Goal: Information Seeking & Learning: Learn about a topic

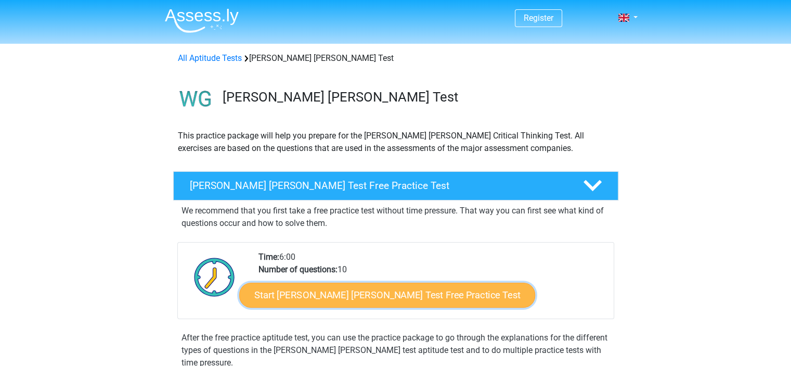
click at [310, 291] on link "Start [PERSON_NAME] [PERSON_NAME] Test Free Practice Test" at bounding box center [387, 295] width 296 height 25
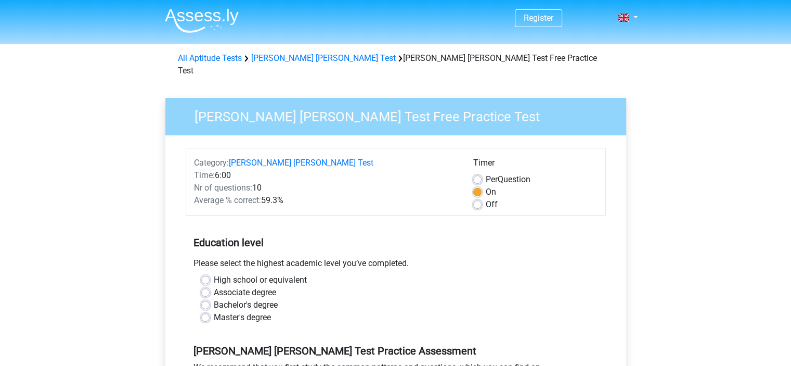
click at [214, 274] on label "High school or equivalent" at bounding box center [260, 280] width 93 height 12
click at [204, 274] on input "High school or equivalent" at bounding box center [205, 279] width 8 height 10
radio input "true"
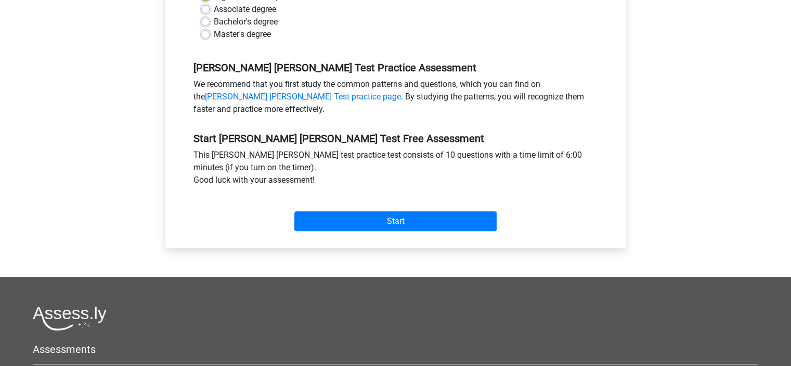
scroll to position [286, 0]
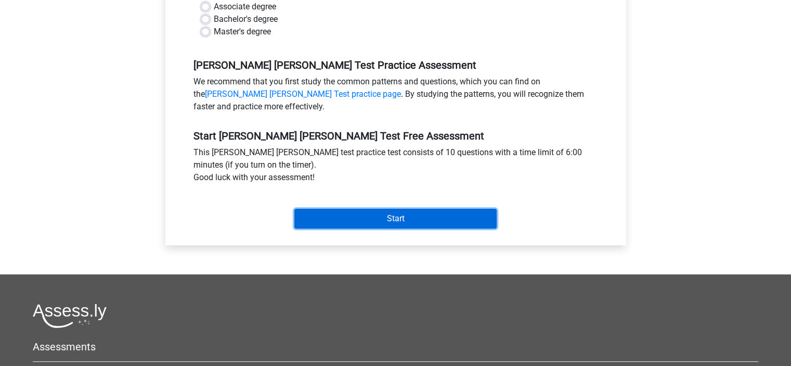
click at [307, 209] on input "Start" at bounding box center [395, 219] width 202 height 20
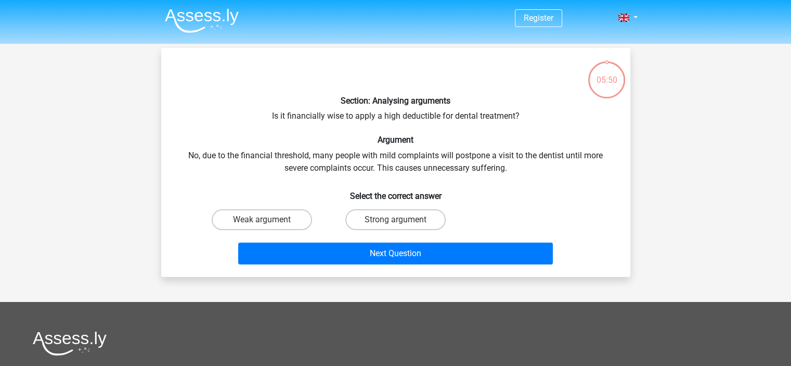
click at [420, 114] on div "Section: Analysing arguments Is it financially wise to apply a high deductible …" at bounding box center [395, 162] width 461 height 212
copy div "deductible"
click at [398, 118] on div "Section: Analysing arguments Is it financially wise to apply a high deductible …" at bounding box center [395, 162] width 461 height 212
click at [284, 213] on label "Weak argument" at bounding box center [262, 219] width 100 height 21
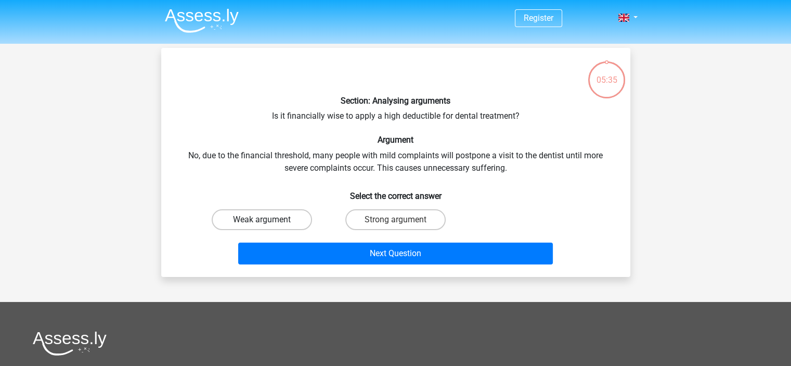
click at [268, 220] on input "Weak argument" at bounding box center [265, 223] width 7 height 7
radio input "true"
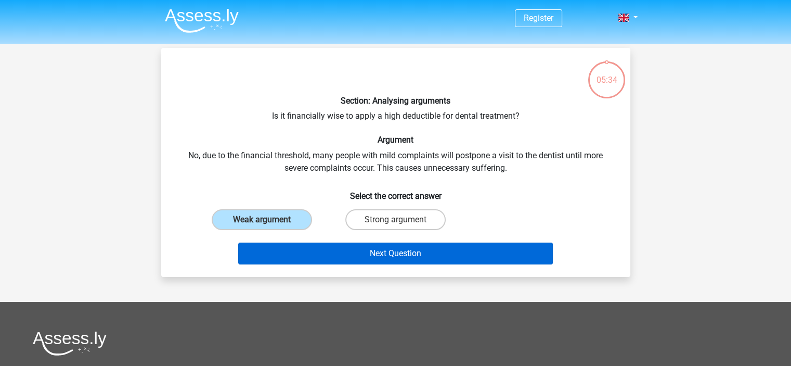
click at [311, 245] on button "Next Question" at bounding box center [395, 253] width 315 height 22
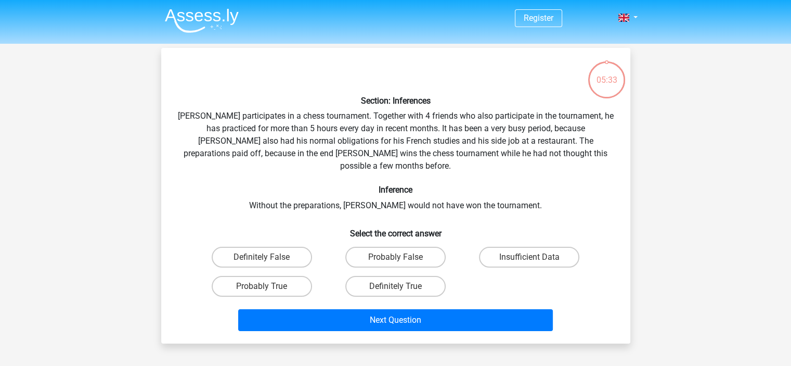
scroll to position [48, 0]
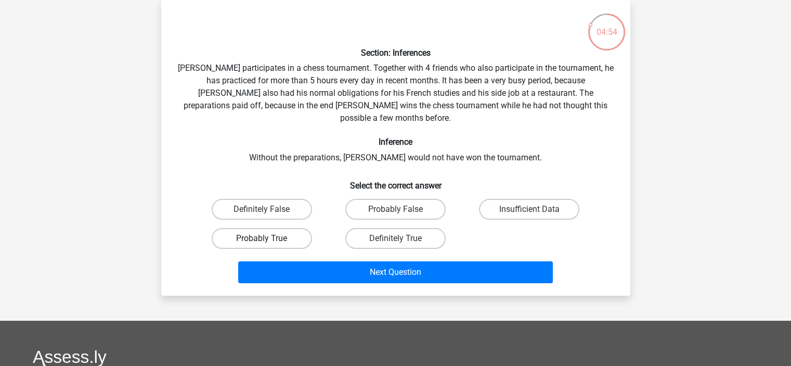
click at [264, 228] on label "Probably True" at bounding box center [262, 238] width 100 height 21
click at [264, 238] on input "Probably True" at bounding box center [265, 241] width 7 height 7
radio input "true"
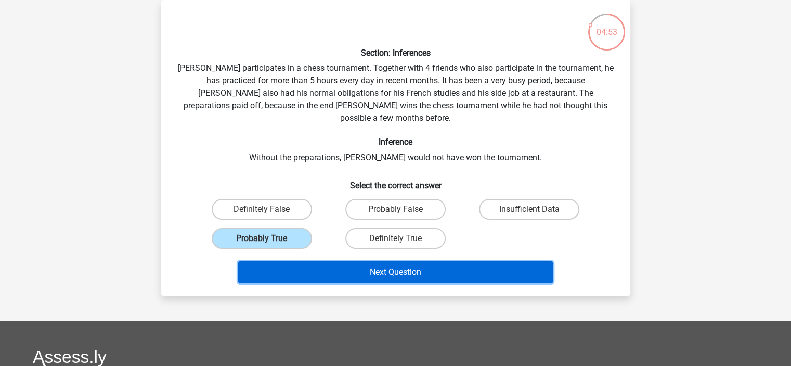
click at [287, 266] on button "Next Question" at bounding box center [395, 272] width 315 height 22
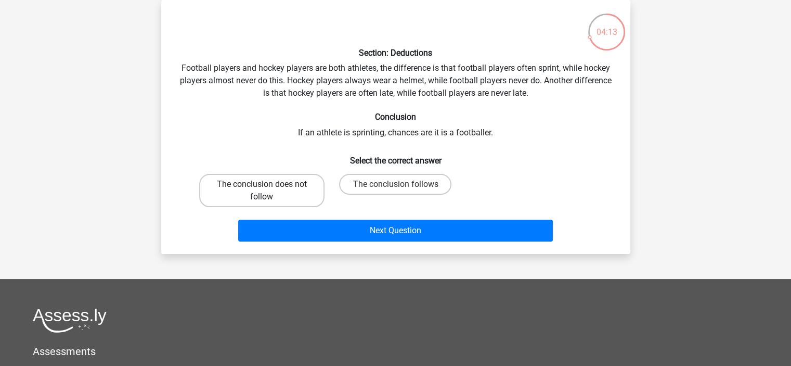
click at [291, 199] on label "The conclusion does not follow" at bounding box center [261, 190] width 125 height 33
click at [268, 191] on input "The conclusion does not follow" at bounding box center [265, 187] width 7 height 7
radio input "true"
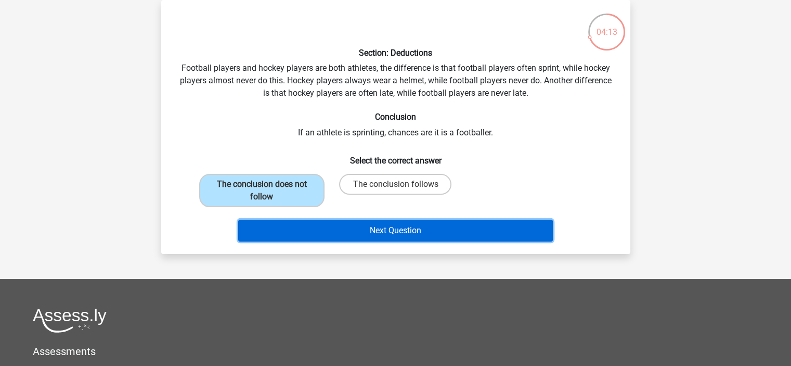
click at [291, 233] on button "Next Question" at bounding box center [395, 231] width 315 height 22
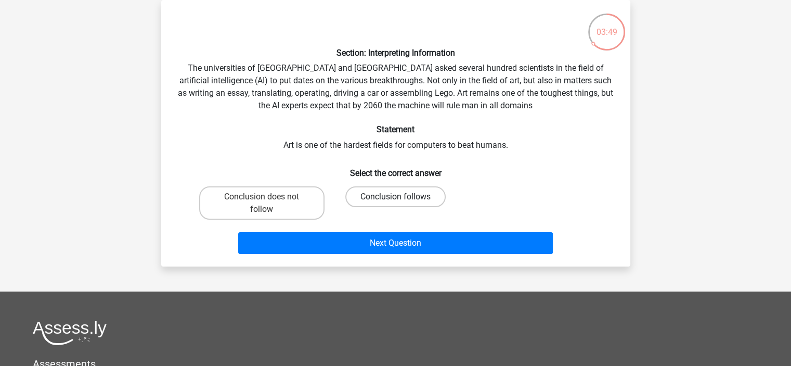
click at [377, 206] on label "Conclusion follows" at bounding box center [395, 196] width 100 height 21
click at [395, 203] on input "Conclusion follows" at bounding box center [398, 200] width 7 height 7
radio input "true"
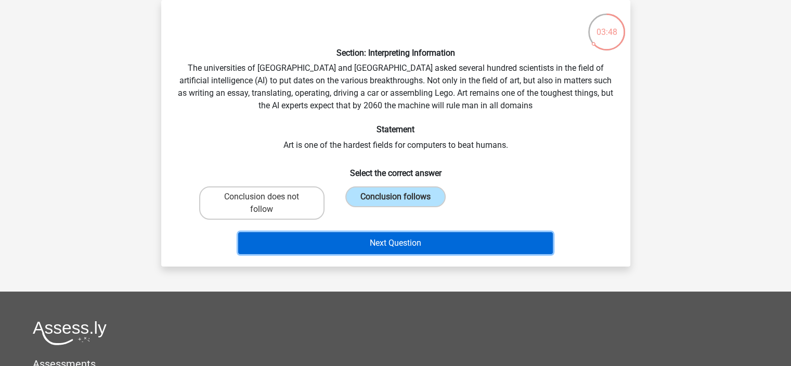
click at [369, 243] on button "Next Question" at bounding box center [395, 243] width 315 height 22
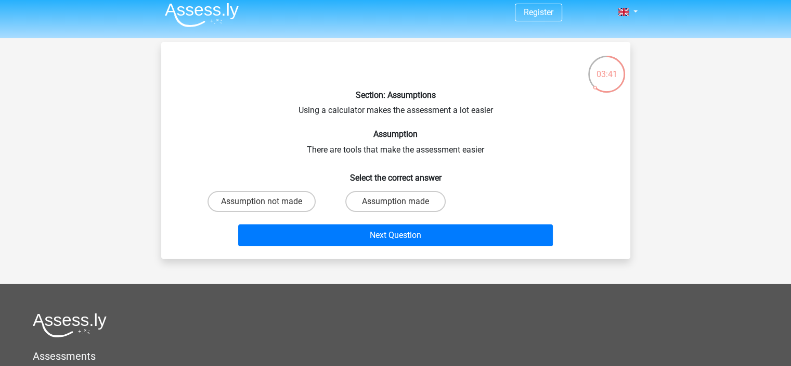
scroll to position [4, 0]
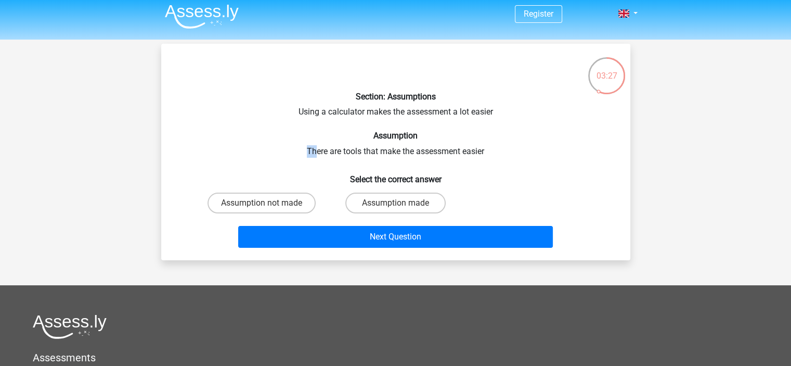
drag, startPoint x: 308, startPoint y: 143, endPoint x: 314, endPoint y: 154, distance: 12.6
click at [314, 154] on div "Section: Assumptions Using a calculator makes the assessment a lot easier Assum…" at bounding box center [395, 152] width 461 height 200
click at [315, 154] on div "Section: Assumptions Using a calculator makes the assessment a lot easier Assum…" at bounding box center [395, 152] width 461 height 200
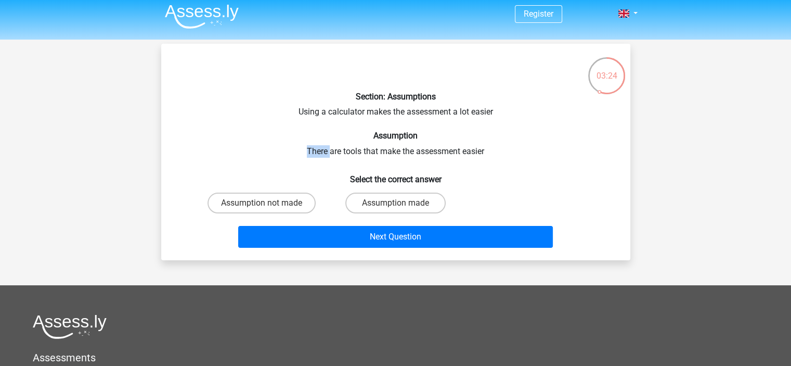
click at [315, 154] on div "Section: Assumptions Using a calculator makes the assessment a lot easier Assum…" at bounding box center [395, 152] width 461 height 200
click at [375, 206] on label "Assumption made" at bounding box center [395, 203] width 100 height 21
click at [395, 206] on input "Assumption made" at bounding box center [398, 206] width 7 height 7
radio input "true"
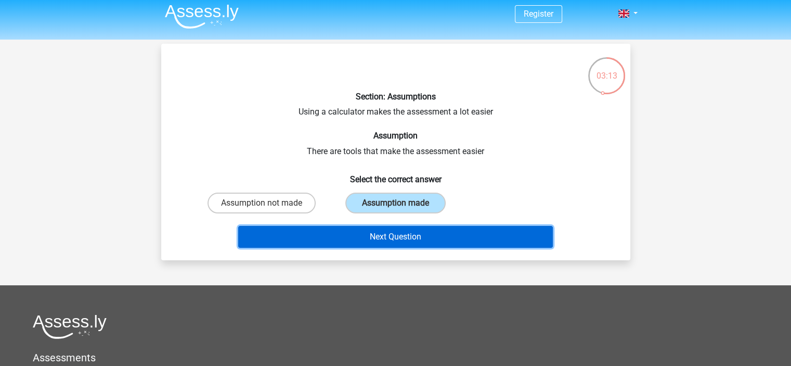
click at [363, 237] on button "Next Question" at bounding box center [395, 237] width 315 height 22
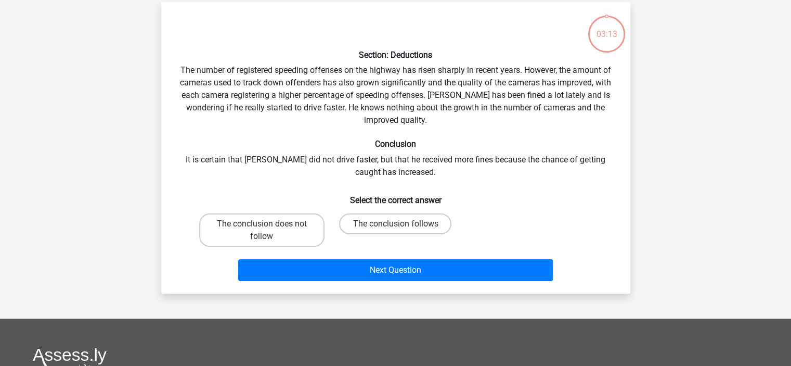
scroll to position [48, 0]
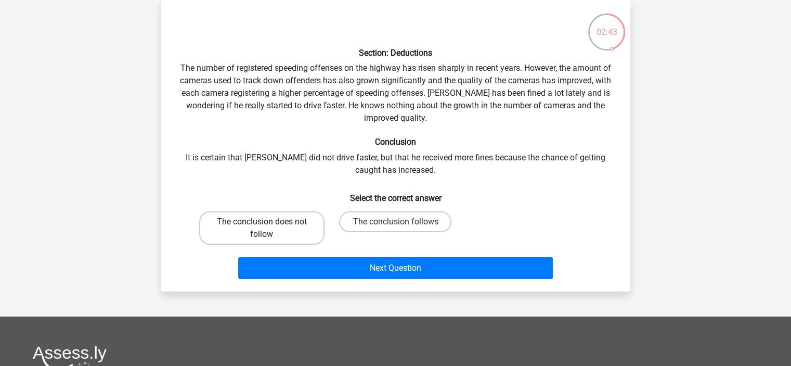
click at [284, 232] on label "The conclusion does not follow" at bounding box center [261, 227] width 125 height 33
click at [268, 228] on input "The conclusion does not follow" at bounding box center [265, 225] width 7 height 7
radio input "true"
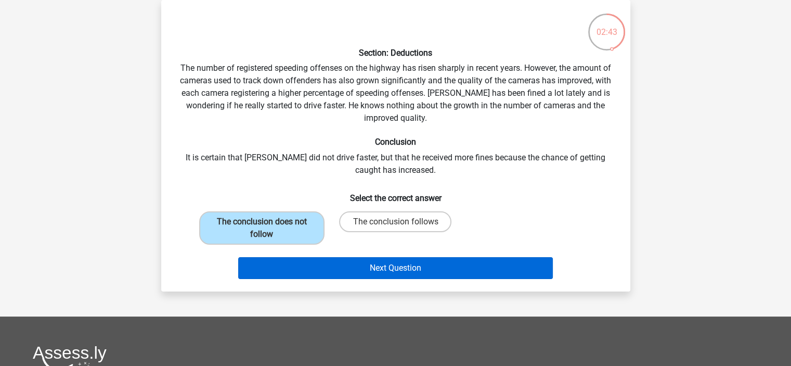
click at [289, 266] on button "Next Question" at bounding box center [395, 268] width 315 height 22
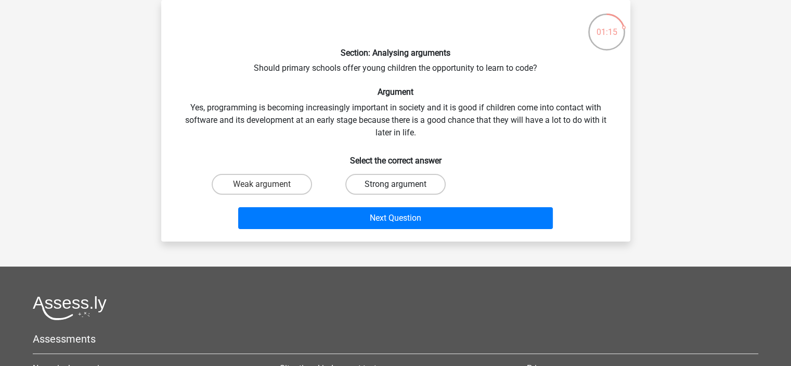
click at [406, 193] on label "Strong argument" at bounding box center [395, 184] width 100 height 21
click at [402, 191] on input "Strong argument" at bounding box center [398, 187] width 7 height 7
radio input "true"
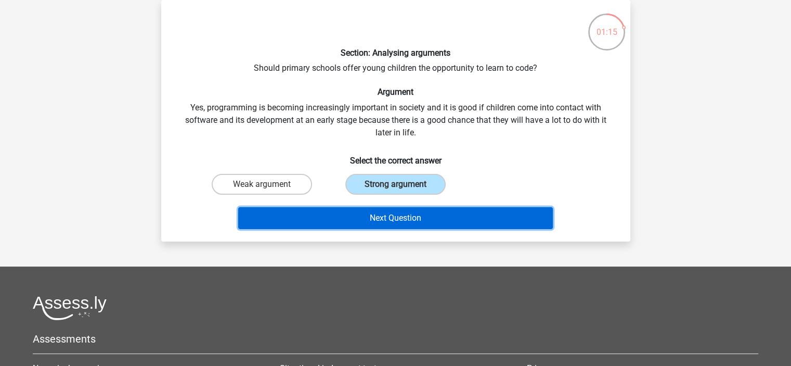
click at [402, 219] on button "Next Question" at bounding box center [395, 218] width 315 height 22
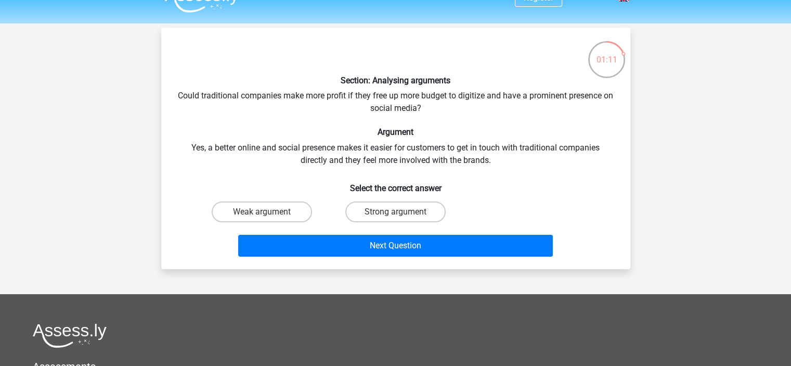
scroll to position [43, 0]
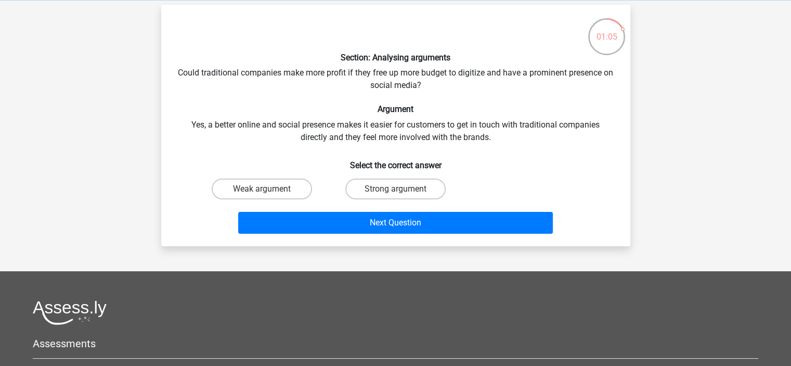
drag, startPoint x: 458, startPoint y: 72, endPoint x: 458, endPoint y: 79, distance: 6.8
click at [458, 79] on div "Section: Analysing arguments Could traditional companies make more profit if th…" at bounding box center [395, 125] width 461 height 225
click at [381, 190] on label "Strong argument" at bounding box center [395, 188] width 100 height 21
click at [395, 190] on input "Strong argument" at bounding box center [398, 192] width 7 height 7
radio input "true"
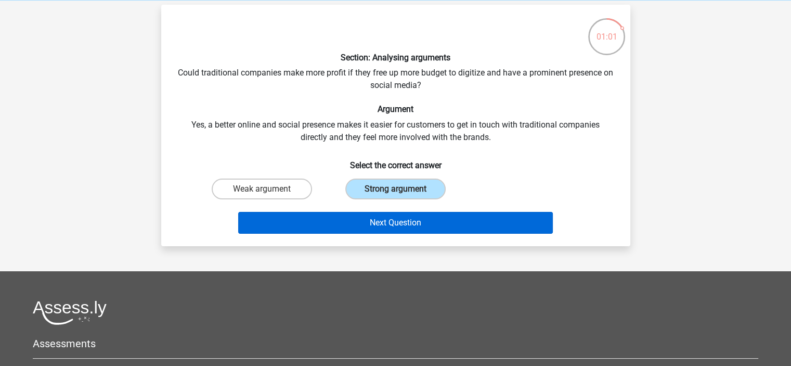
click at [392, 218] on button "Next Question" at bounding box center [395, 223] width 315 height 22
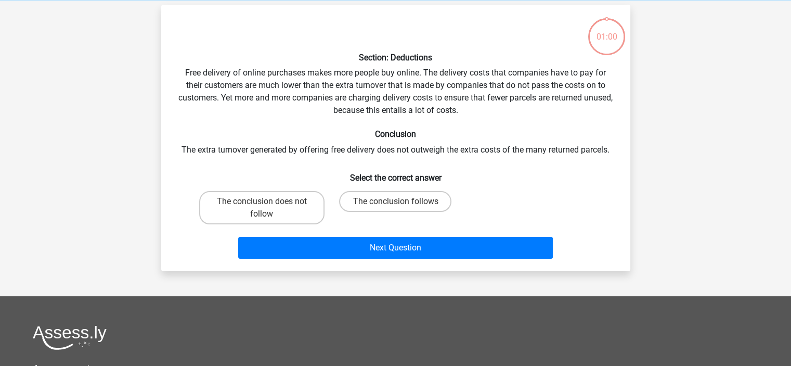
scroll to position [48, 0]
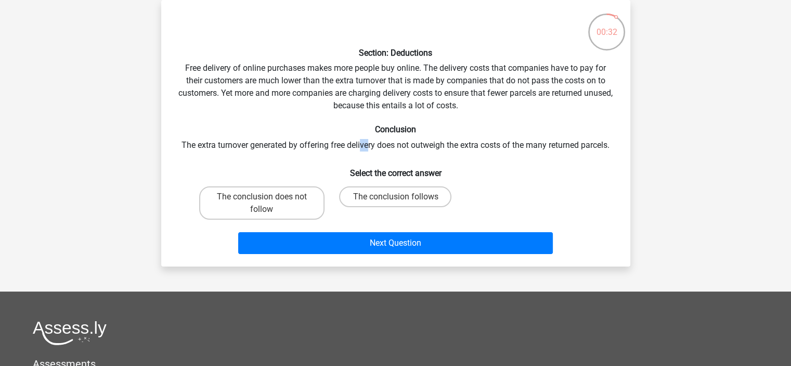
drag, startPoint x: 360, startPoint y: 141, endPoint x: 369, endPoint y: 141, distance: 9.4
click at [368, 141] on div "Section: Deductions Free delivery of online purchases makes more people buy onl…" at bounding box center [395, 133] width 461 height 250
click at [370, 141] on div "Section: Deductions Free delivery of online purchases makes more people buy onl…" at bounding box center [395, 133] width 461 height 250
click at [296, 206] on label "The conclusion does not follow" at bounding box center [261, 202] width 125 height 33
click at [268, 203] on input "The conclusion does not follow" at bounding box center [265, 200] width 7 height 7
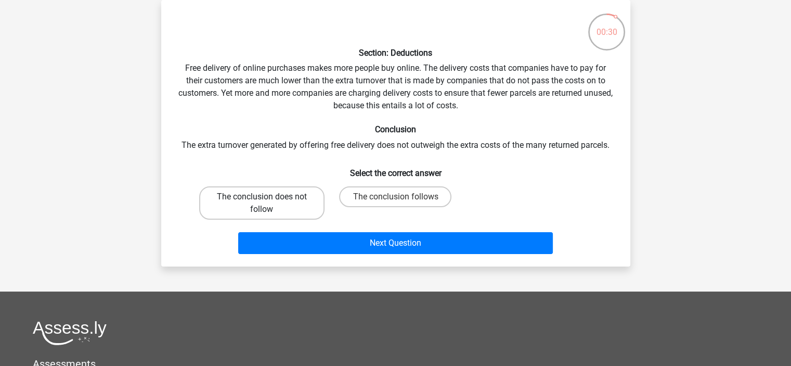
radio input "true"
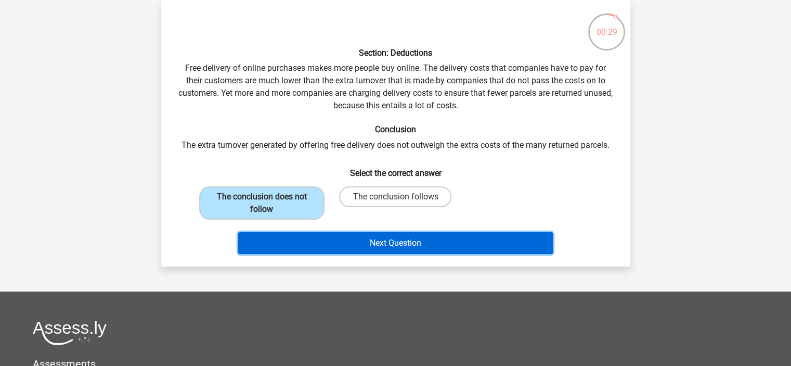
click at [316, 249] on button "Next Question" at bounding box center [395, 243] width 315 height 22
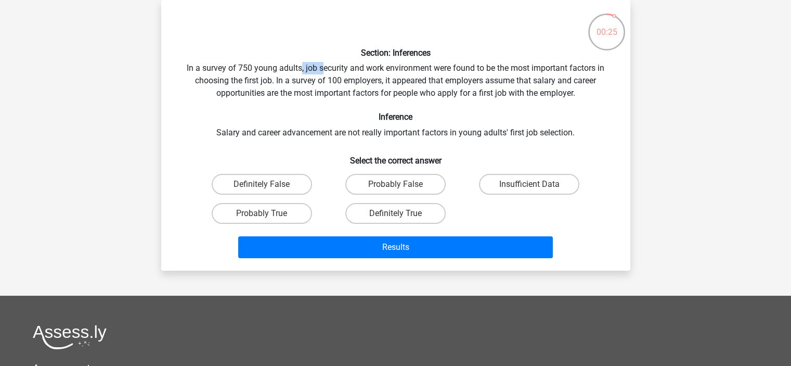
drag, startPoint x: 301, startPoint y: 68, endPoint x: 320, endPoint y: 68, distance: 19.8
click at [320, 68] on div "Section: Inferences In a survey of 750 young adults, job security and work envi…" at bounding box center [395, 135] width 461 height 254
click at [366, 78] on div "Section: Inferences In a survey of 750 young adults, job security and work envi…" at bounding box center [395, 135] width 461 height 254
click at [333, 131] on div "Section: Inferences In a survey of 750 young adults, job security and work envi…" at bounding box center [395, 135] width 461 height 254
click at [310, 130] on div "Section: Inferences In a survey of 750 young adults, job security and work envi…" at bounding box center [395, 135] width 461 height 254
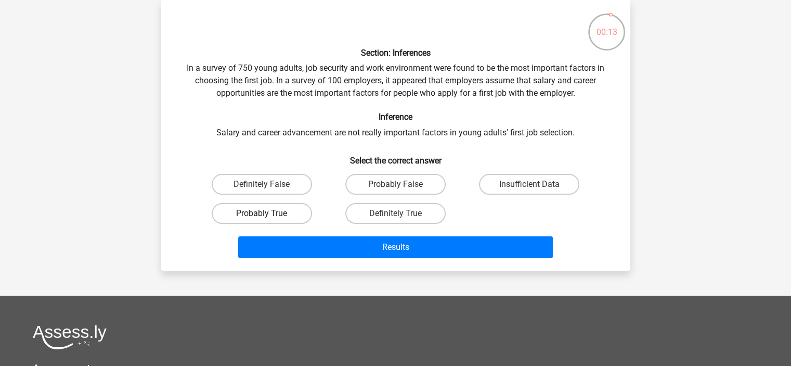
click at [241, 212] on label "Probably True" at bounding box center [262, 213] width 100 height 21
click at [262, 213] on input "Probably True" at bounding box center [265, 216] width 7 height 7
radio input "true"
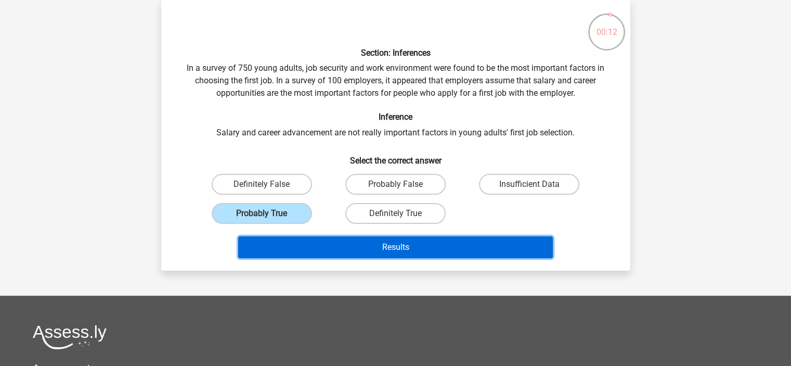
click at [278, 243] on button "Results" at bounding box center [395, 247] width 315 height 22
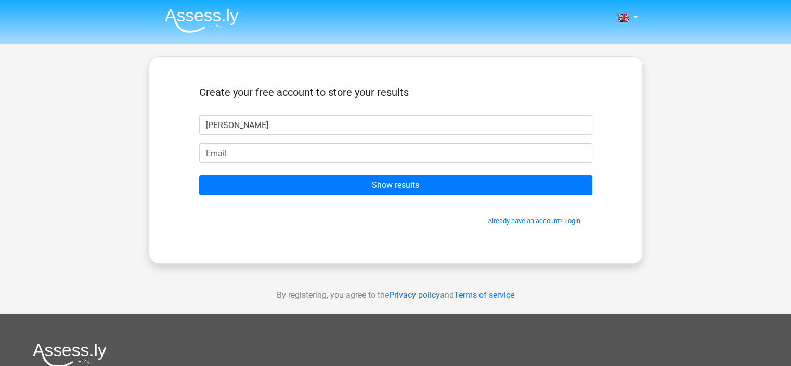
type input "sophie"
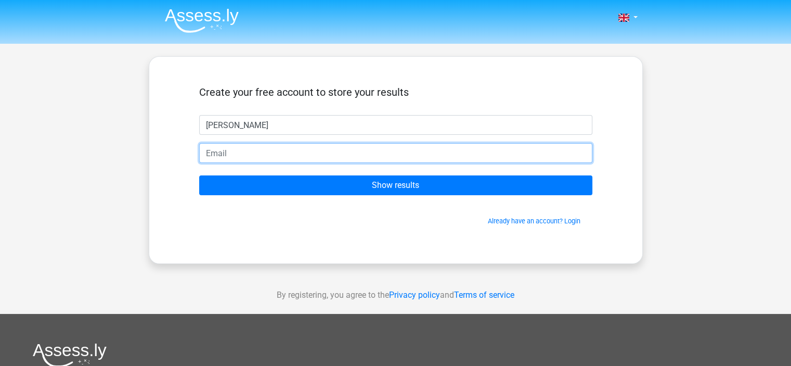
click at [286, 154] on input "email" at bounding box center [395, 153] width 393 height 20
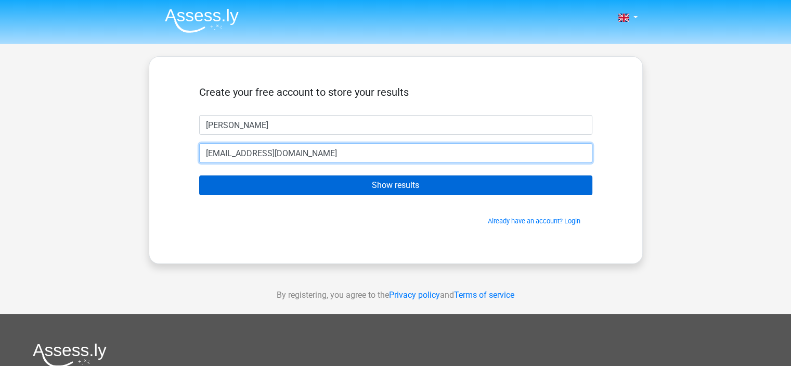
type input "ssthecoolcat@gmail.com"
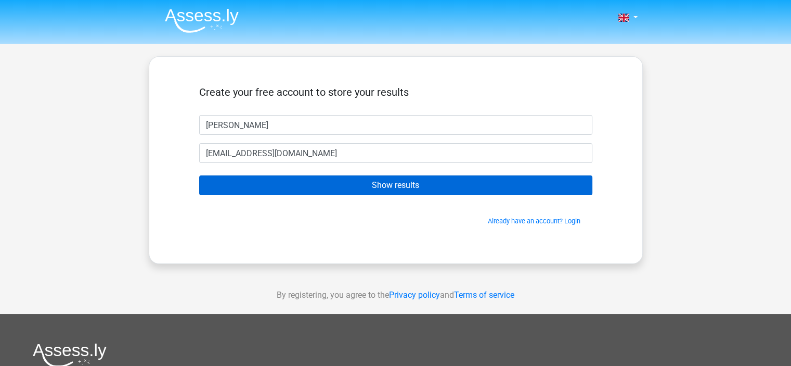
click at [277, 185] on input "Show results" at bounding box center [395, 185] width 393 height 20
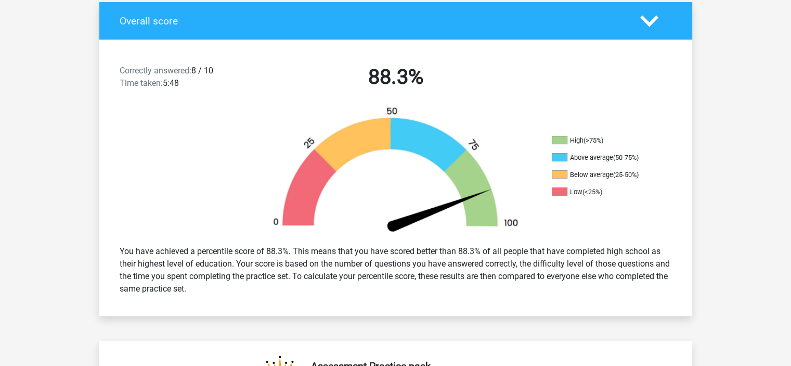
scroll to position [225, 0]
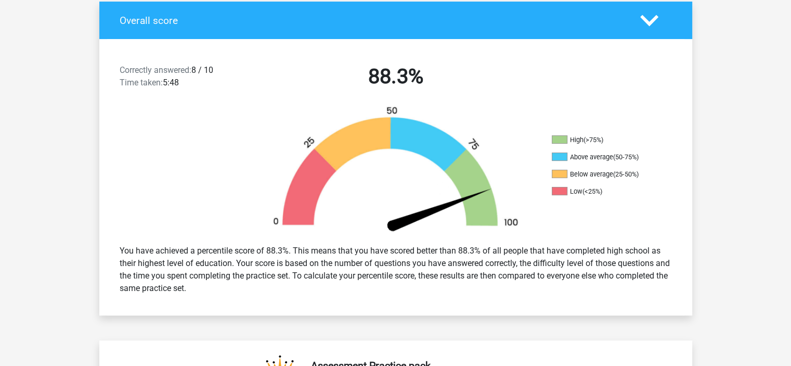
click at [390, 209] on img at bounding box center [395, 171] width 281 height 131
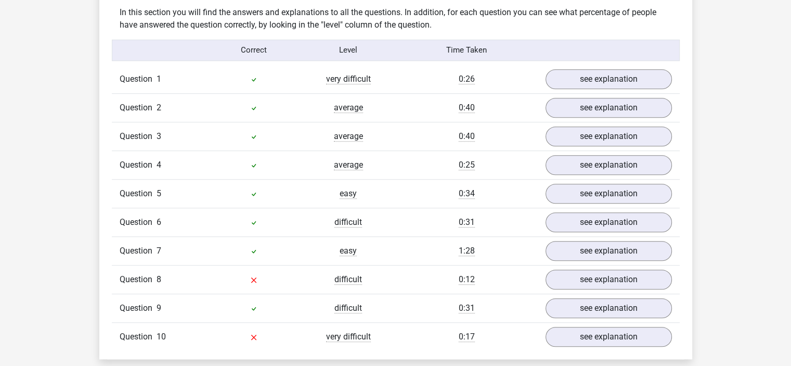
scroll to position [824, 0]
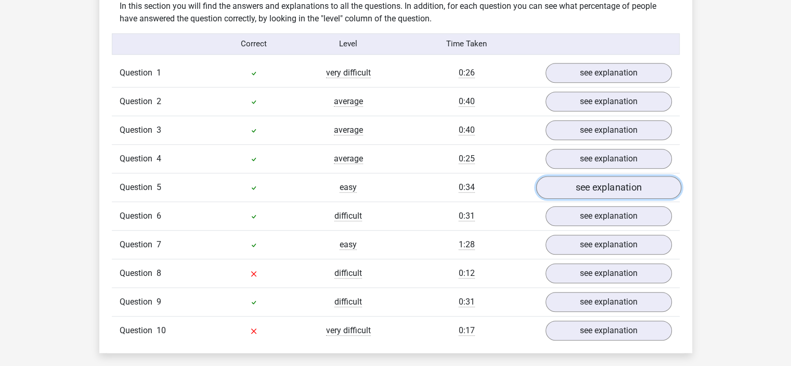
click at [565, 188] on link "see explanation" at bounding box center [608, 187] width 145 height 23
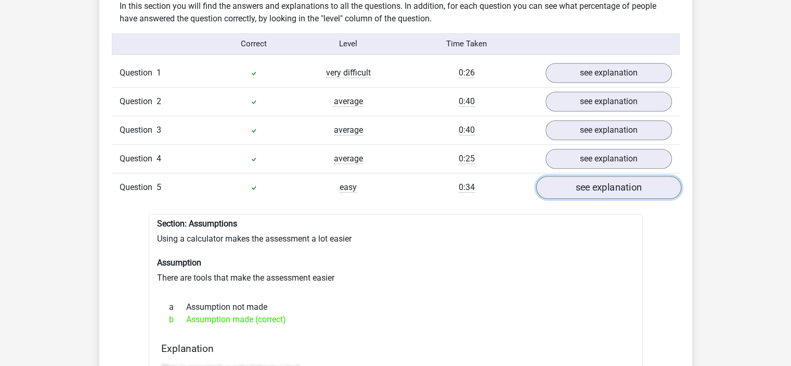
click at [565, 188] on link "see explanation" at bounding box center [608, 187] width 145 height 23
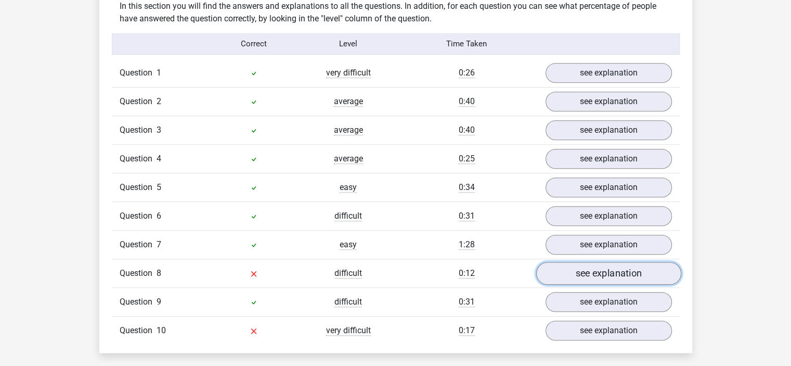
click at [558, 263] on link "see explanation" at bounding box center [608, 273] width 145 height 23
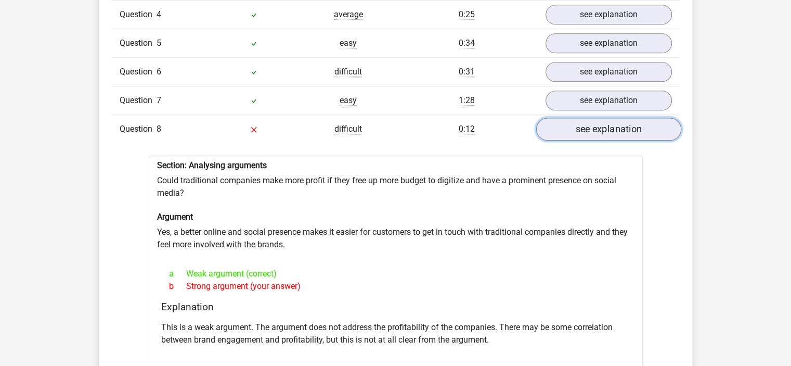
scroll to position [971, 0]
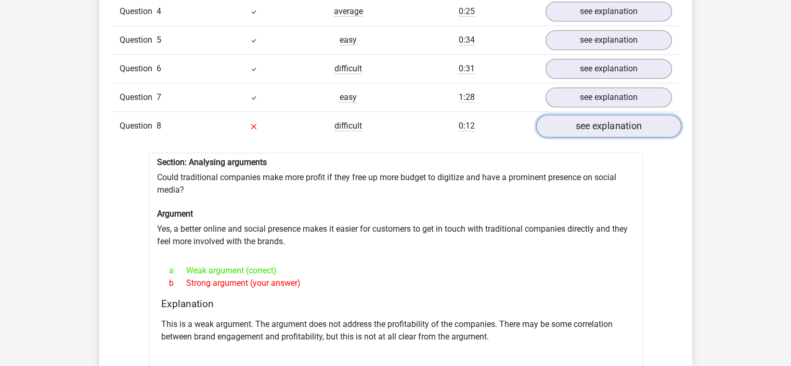
click at [607, 124] on link "see explanation" at bounding box center [608, 125] width 145 height 23
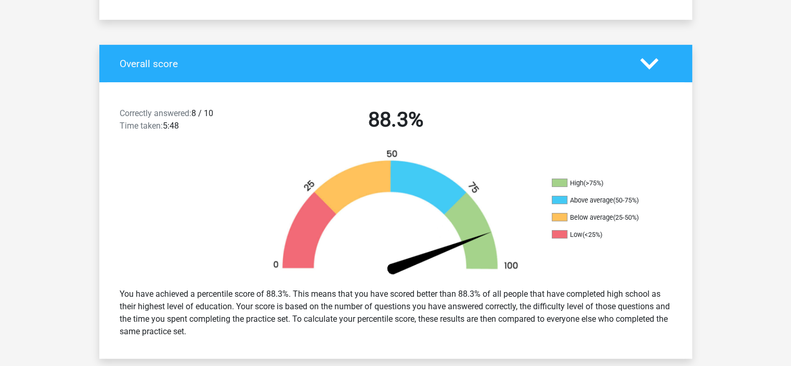
scroll to position [190, 0]
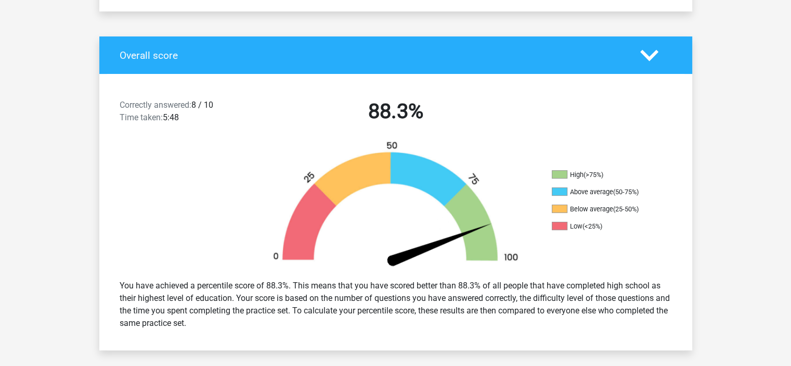
click at [549, 62] on div "Overall score" at bounding box center [395, 54] width 593 height 37
click at [650, 59] on polygon at bounding box center [649, 54] width 18 height 11
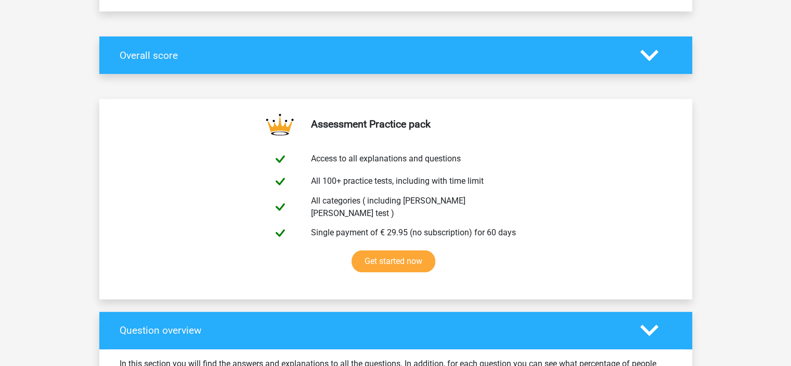
click at [650, 59] on polygon at bounding box center [649, 54] width 18 height 11
